Goal: Information Seeking & Learning: Learn about a topic

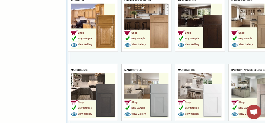
scroll to position [655, 0]
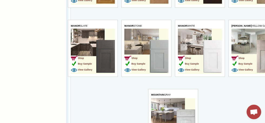
drag, startPoint x: 265, startPoint y: 45, endPoint x: 199, endPoint y: 584, distance: 543.0
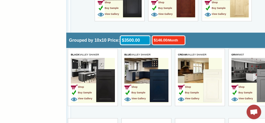
scroll to position [1020, 0]
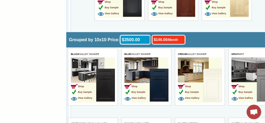
click at [236, 13] on img at bounding box center [238, 0] width 19 height 33
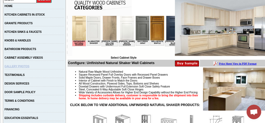
click at [20, 67] on link "GALLERY PHOTOS" at bounding box center [17, 66] width 25 height 3
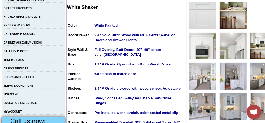
scroll to position [128, 0]
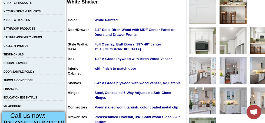
click at [189, 9] on img at bounding box center [202, 10] width 27 height 27
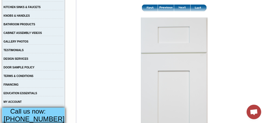
scroll to position [103, 0]
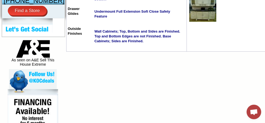
scroll to position [252, 0]
